Goal: Task Accomplishment & Management: Use online tool/utility

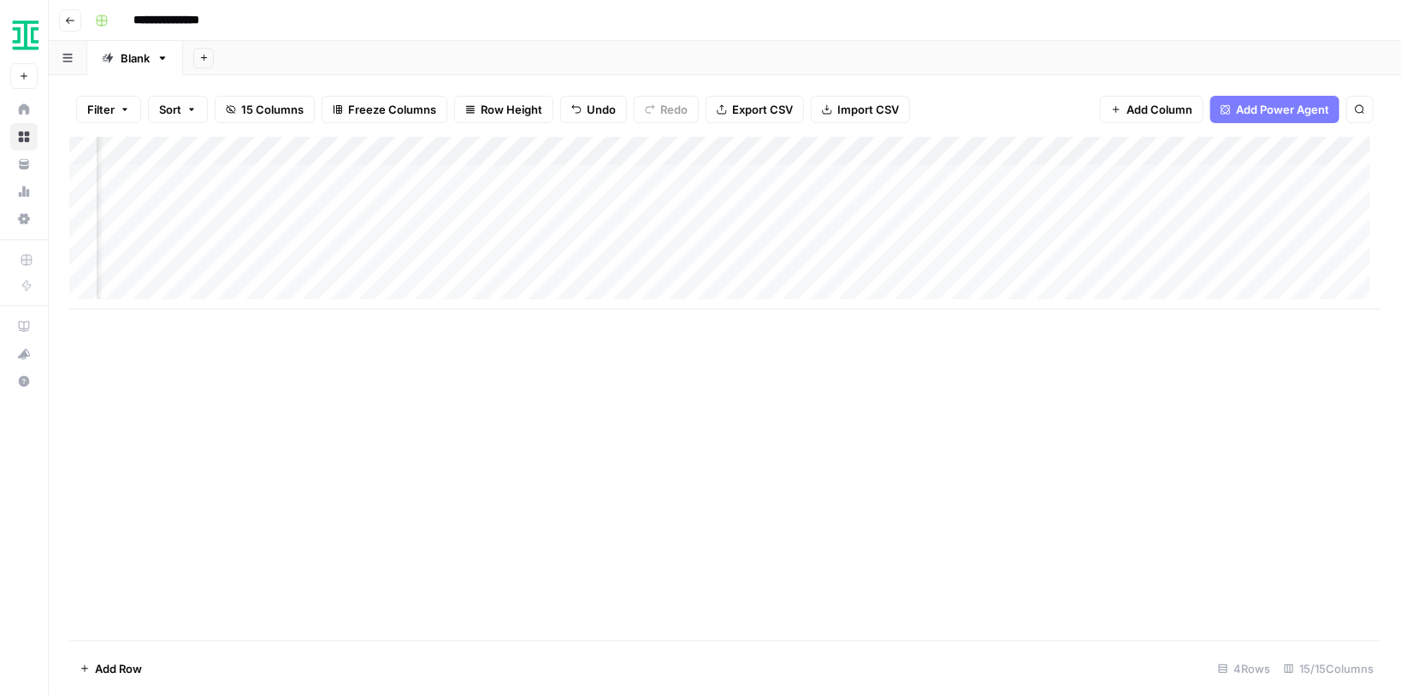
scroll to position [0, 1397]
click at [1262, 178] on div "Add Column" at bounding box center [725, 223] width 1312 height 173
click at [999, 315] on div "Add Column" at bounding box center [725, 389] width 1312 height 504
click at [999, 312] on div "Add Column" at bounding box center [725, 389] width 1312 height 504
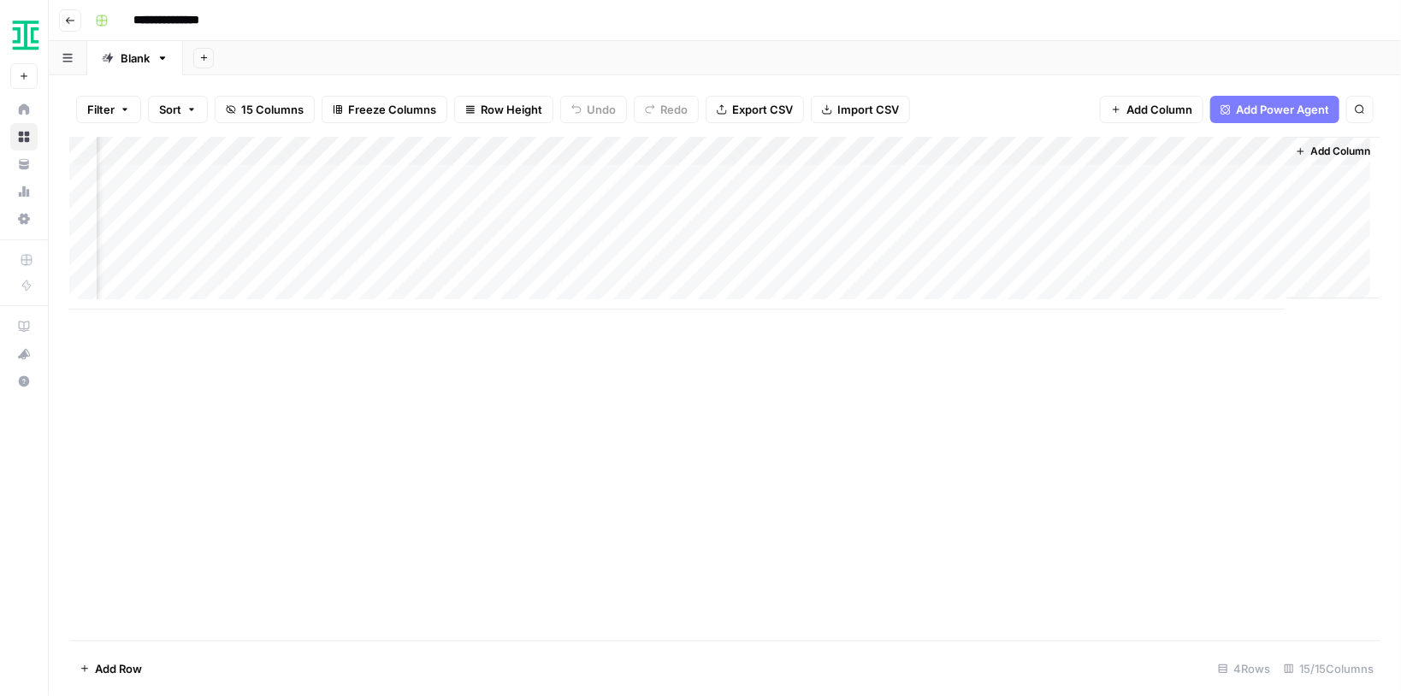
click at [1254, 179] on div "Add Column" at bounding box center [725, 223] width 1312 height 173
click at [1235, 152] on div "Add Column" at bounding box center [725, 223] width 1312 height 173
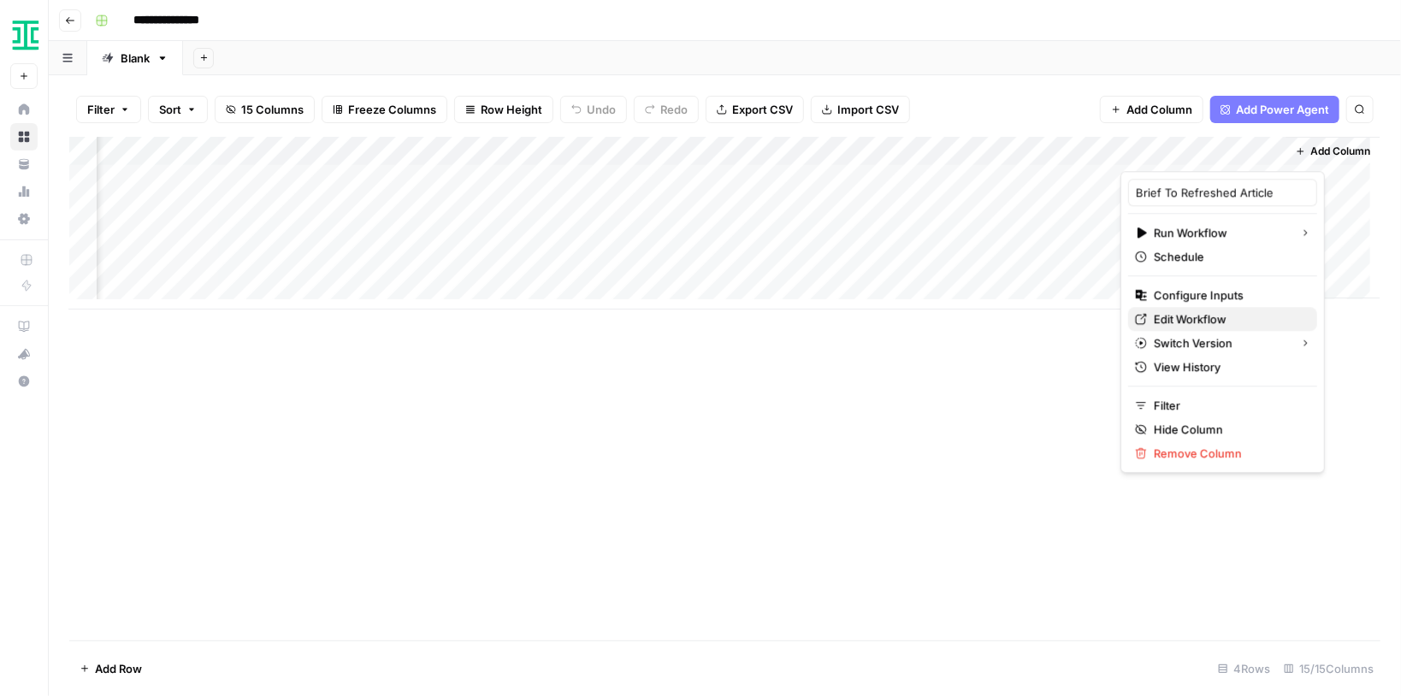
click at [1203, 319] on span "Edit Workflow" at bounding box center [1229, 319] width 150 height 17
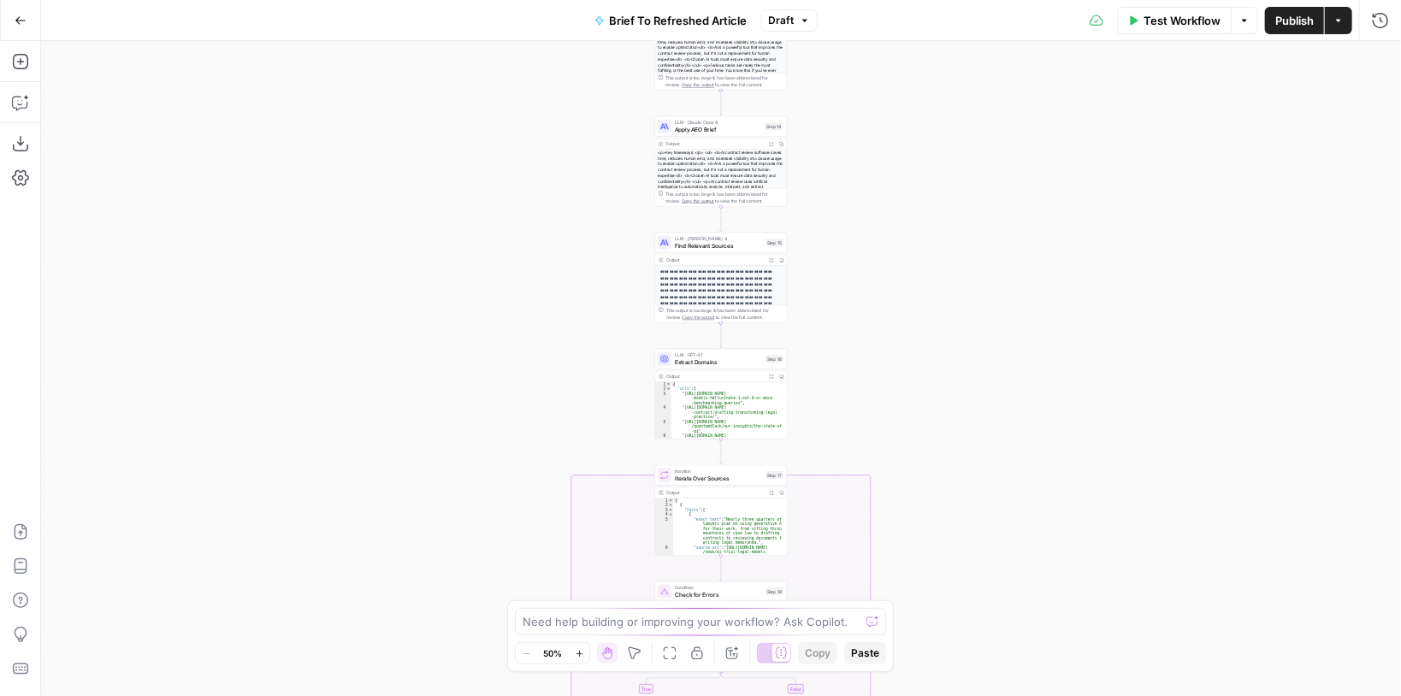
click at [974, 222] on div "true false true false true false Workflow Set Inputs Inputs LLM · GPT-4.1 Promp…" at bounding box center [721, 368] width 1360 height 655
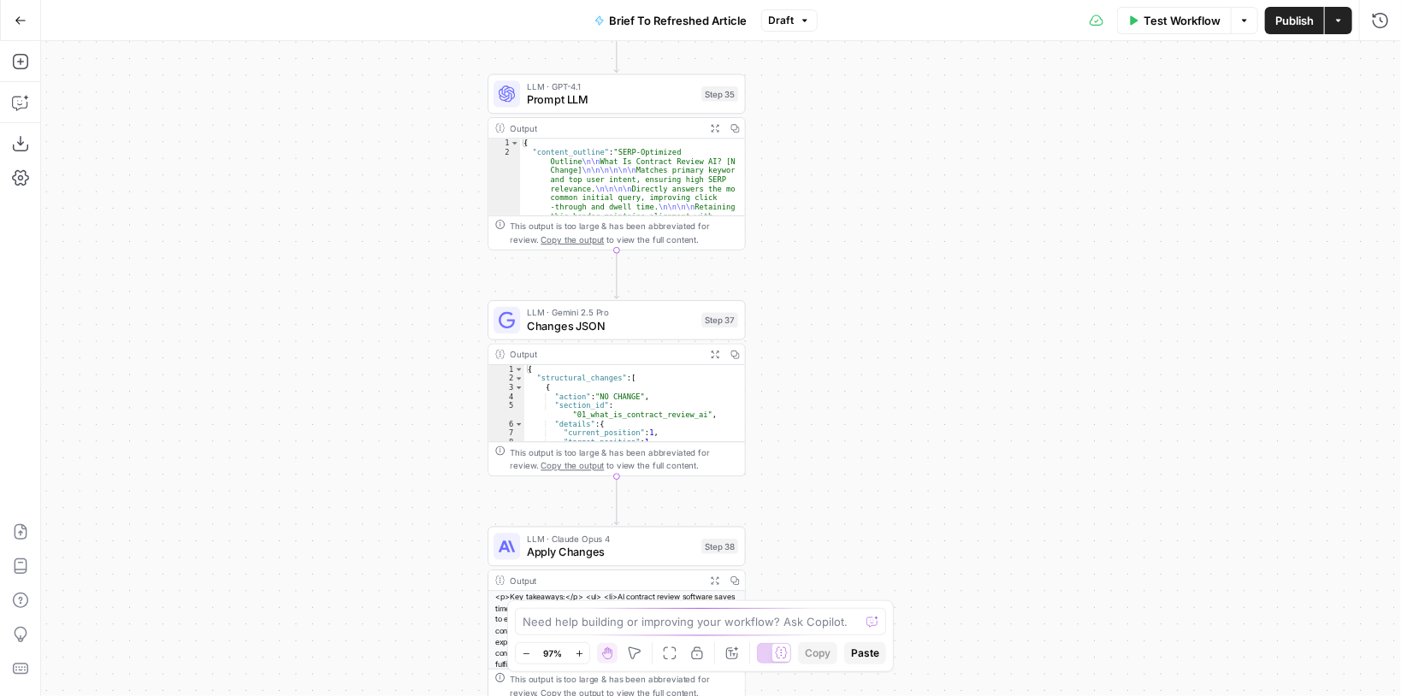
click at [710, 128] on button "Expand Output" at bounding box center [715, 128] width 20 height 20
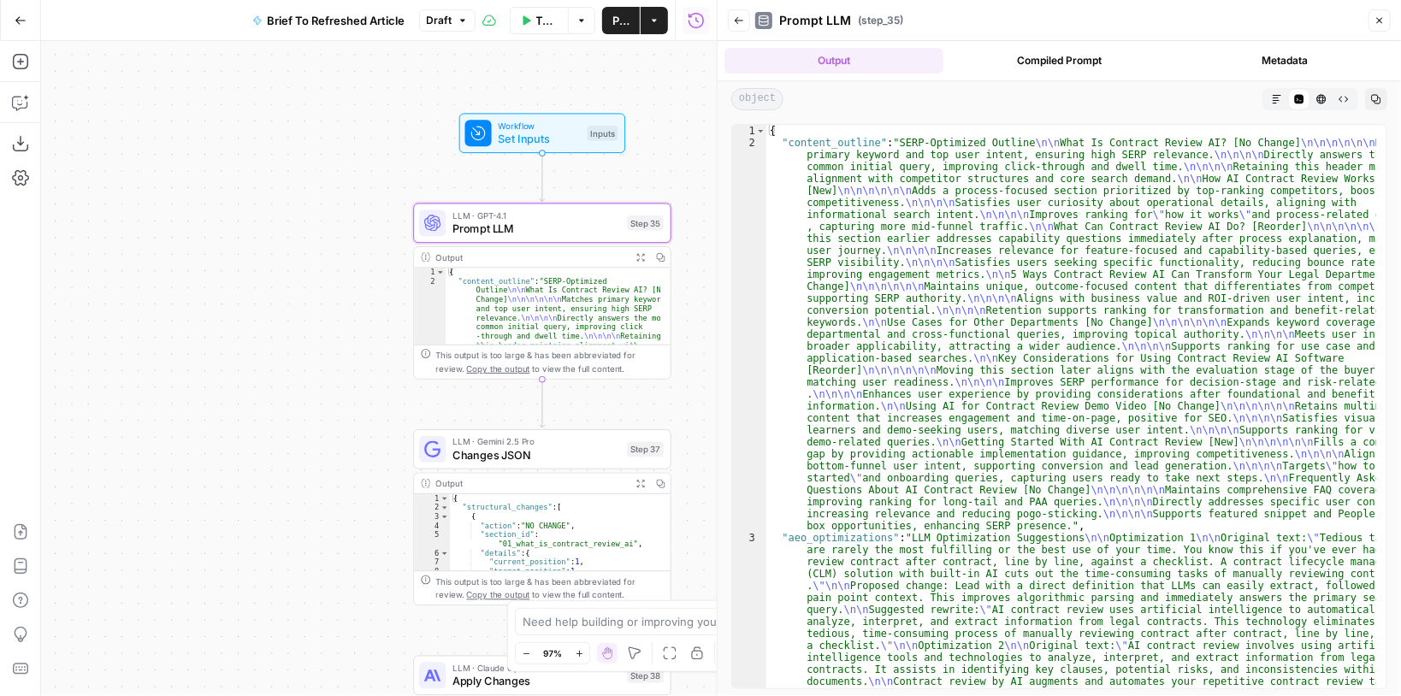
drag, startPoint x: 424, startPoint y: 137, endPoint x: 349, endPoint y: 266, distance: 149.1
click at [349, 266] on div "true false false true false true Workflow Set Inputs Inputs LLM · GPT-4.1 Promp…" at bounding box center [379, 368] width 676 height 655
click at [496, 228] on span "Prompt LLM" at bounding box center [537, 229] width 168 height 16
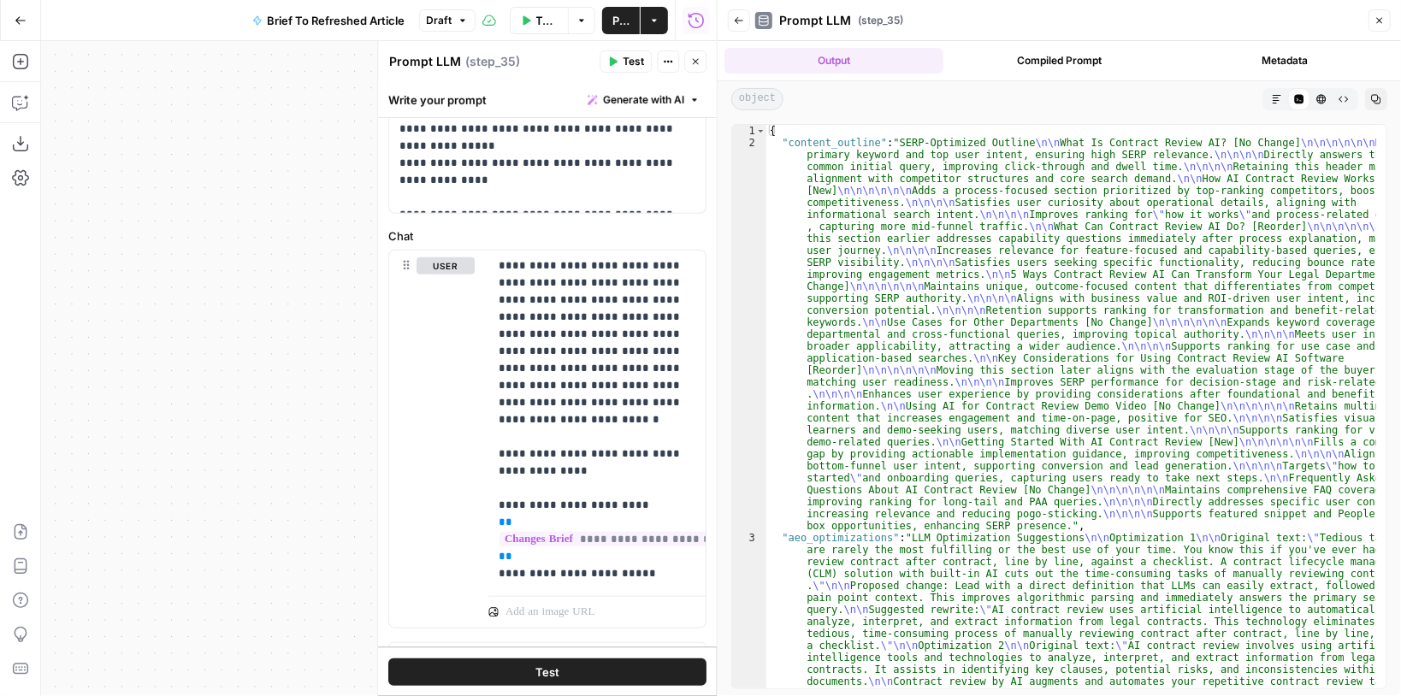
scroll to position [523, 0]
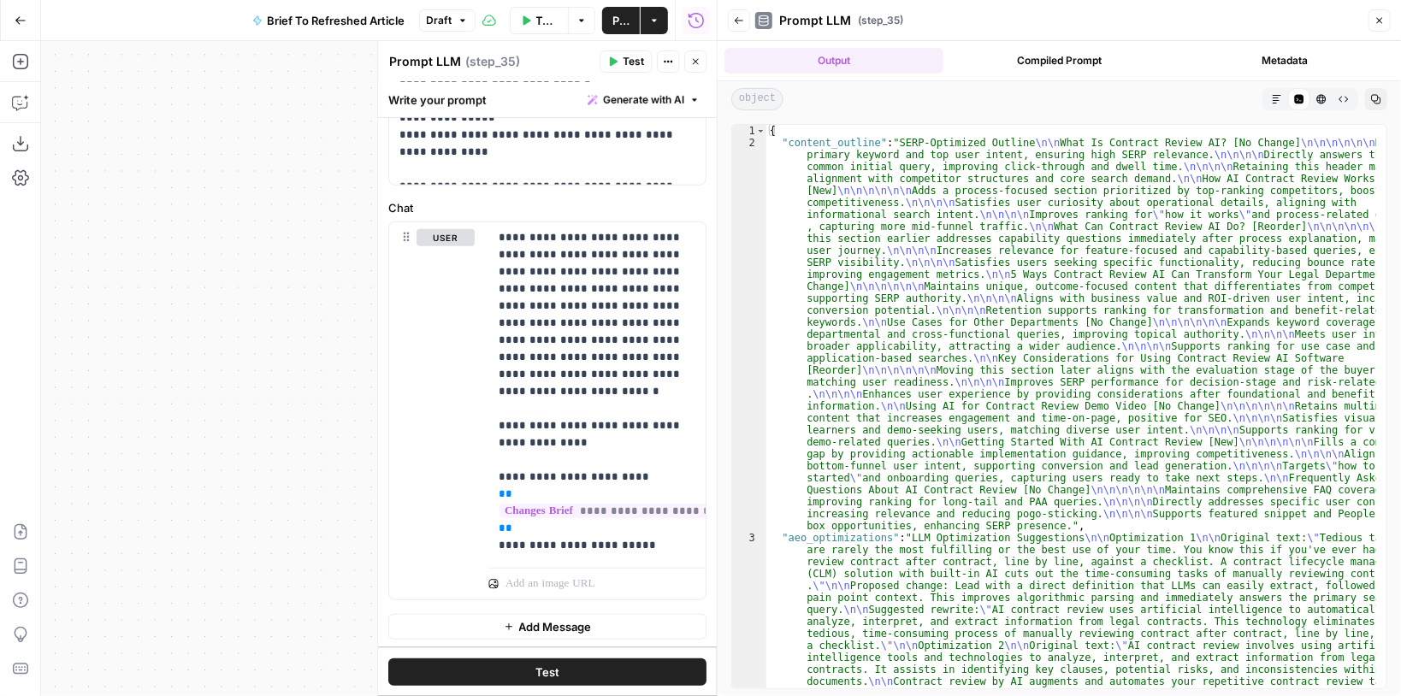
click at [696, 64] on icon "button" at bounding box center [695, 61] width 10 height 10
